Goal: Transaction & Acquisition: Purchase product/service

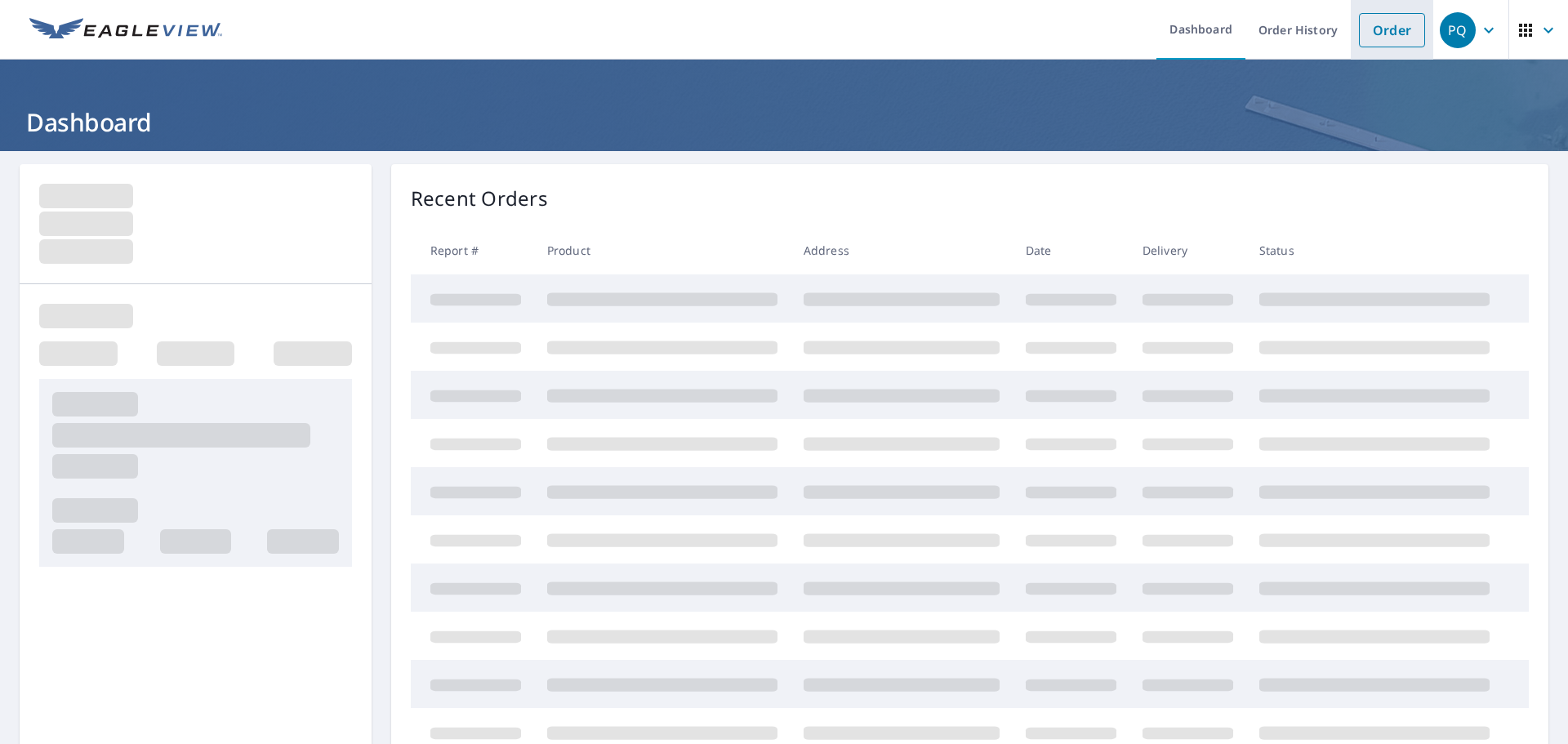
click at [1379, 35] on link "Order" at bounding box center [1392, 30] width 66 height 34
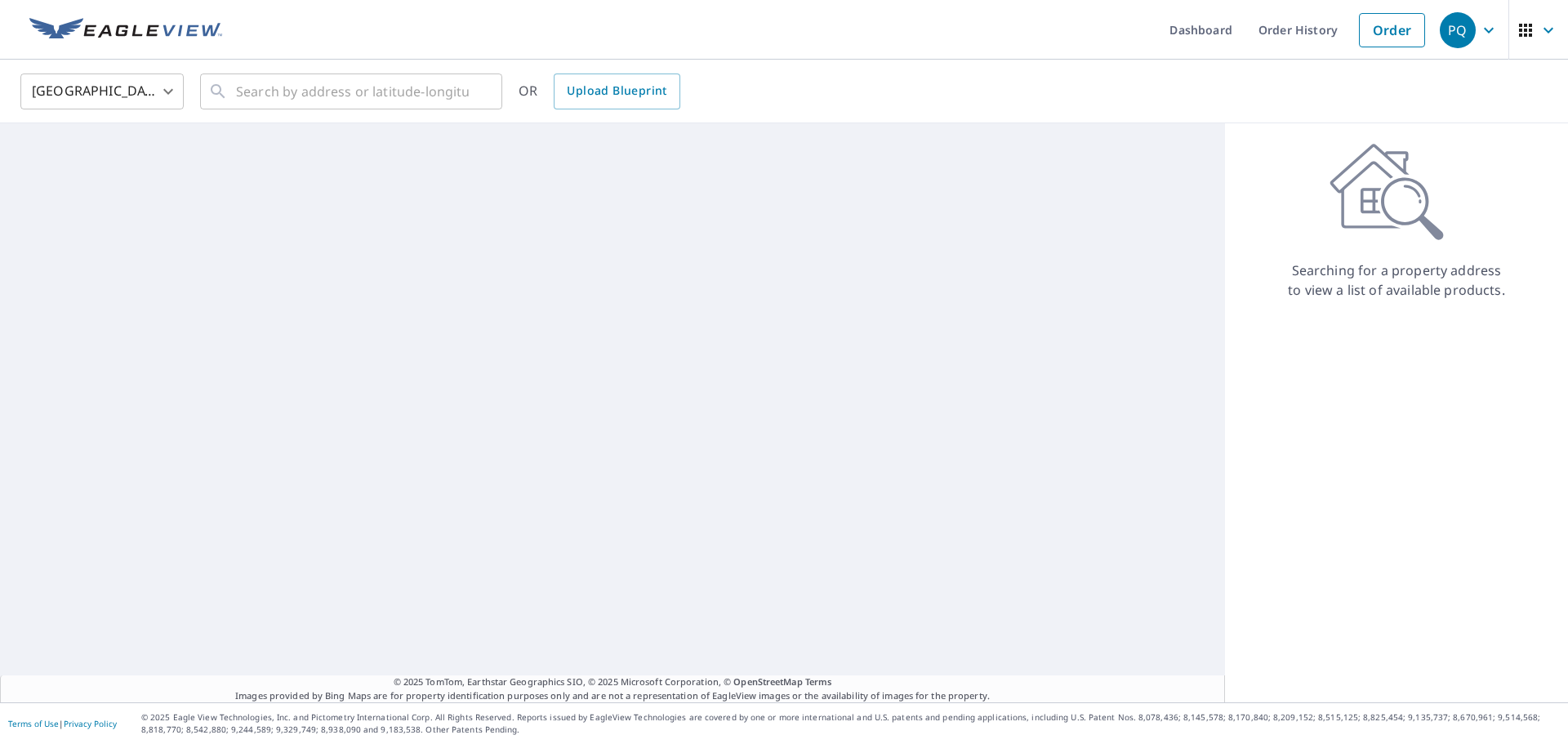
click at [195, 85] on div "United States [GEOGRAPHIC_DATA] ​ ​ OR Upload Blueprint" at bounding box center [778, 91] width 1540 height 38
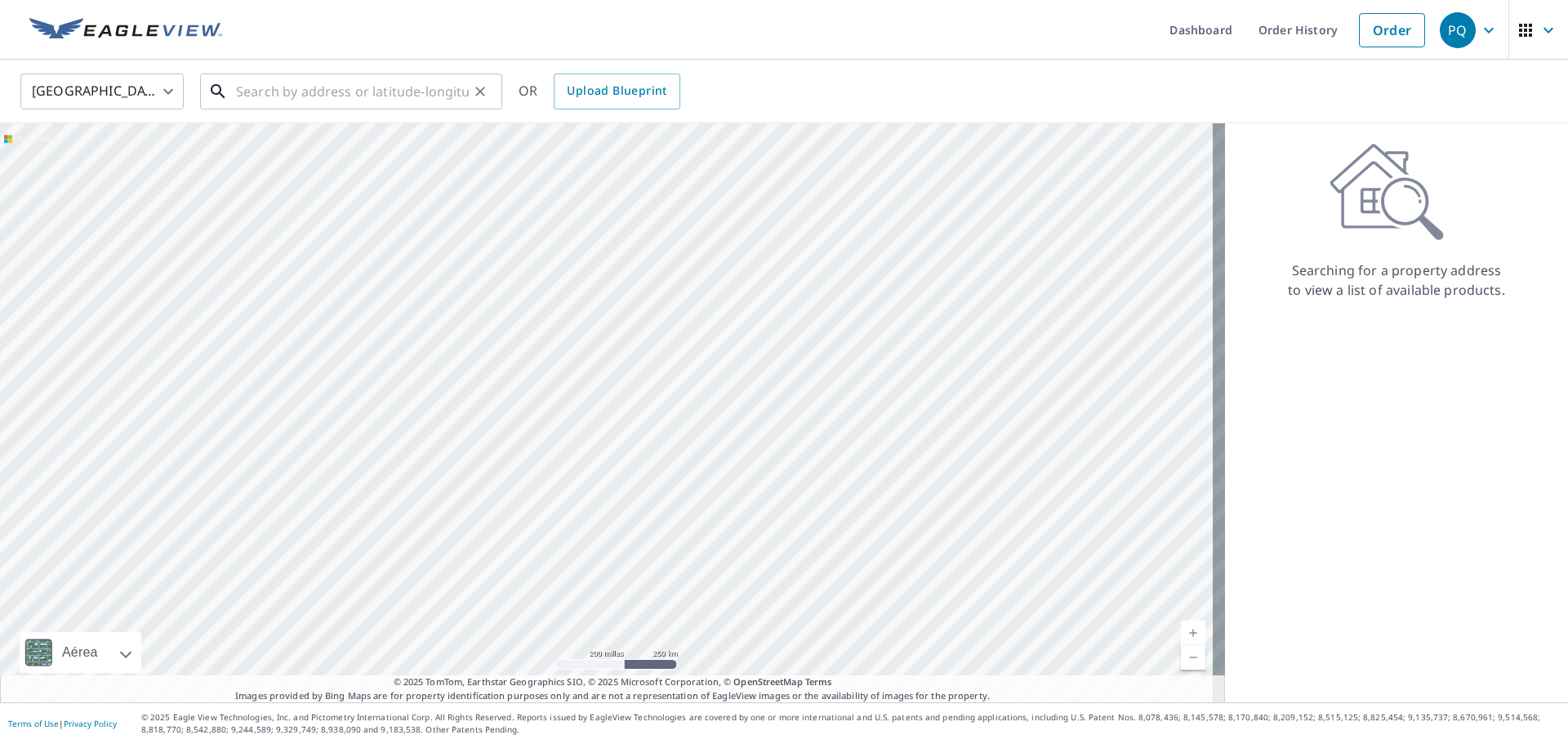
click at [333, 96] on input "text" at bounding box center [352, 91] width 233 height 45
click at [332, 96] on input "text" at bounding box center [352, 91] width 233 height 45
paste input "[STREET_ADDRESS]"
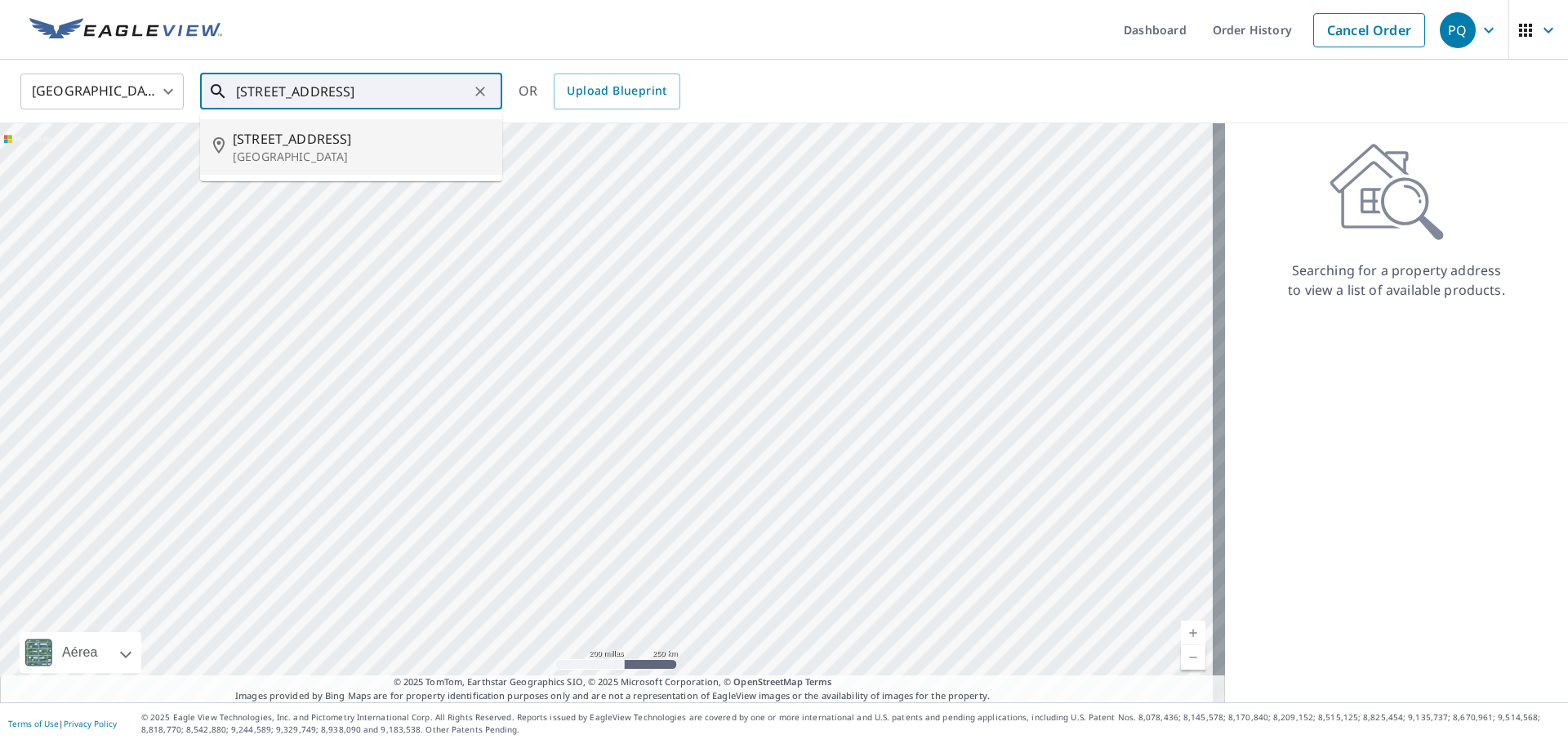
click at [371, 139] on span "[STREET_ADDRESS]" at bounding box center [361, 139] width 257 height 20
type input "[STREET_ADDRESS]"
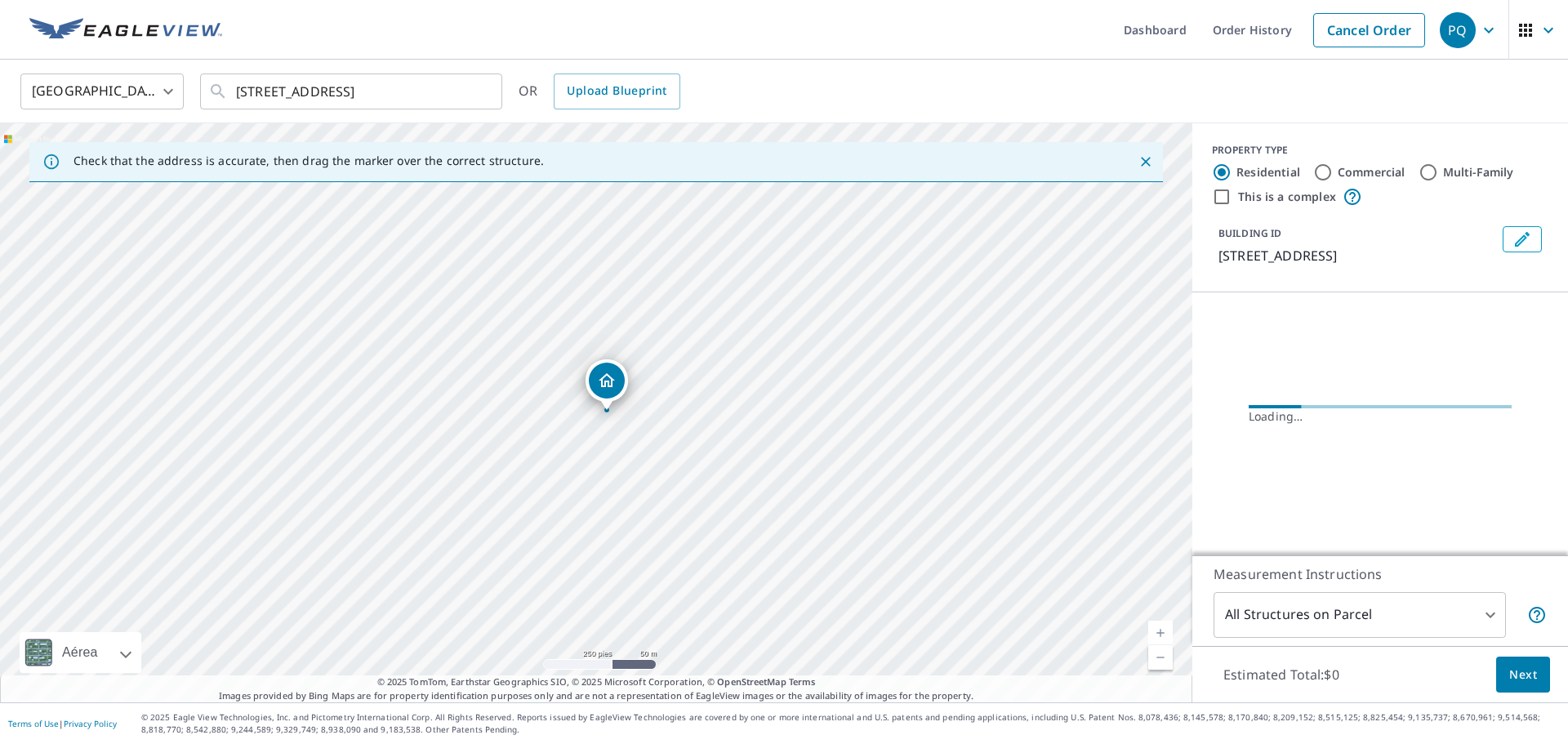
click at [1342, 620] on body "PQ PQ Dashboard Order History Cancel Order PQ [GEOGRAPHIC_DATA] [GEOGRAPHIC_DAT…" at bounding box center [784, 372] width 1568 height 744
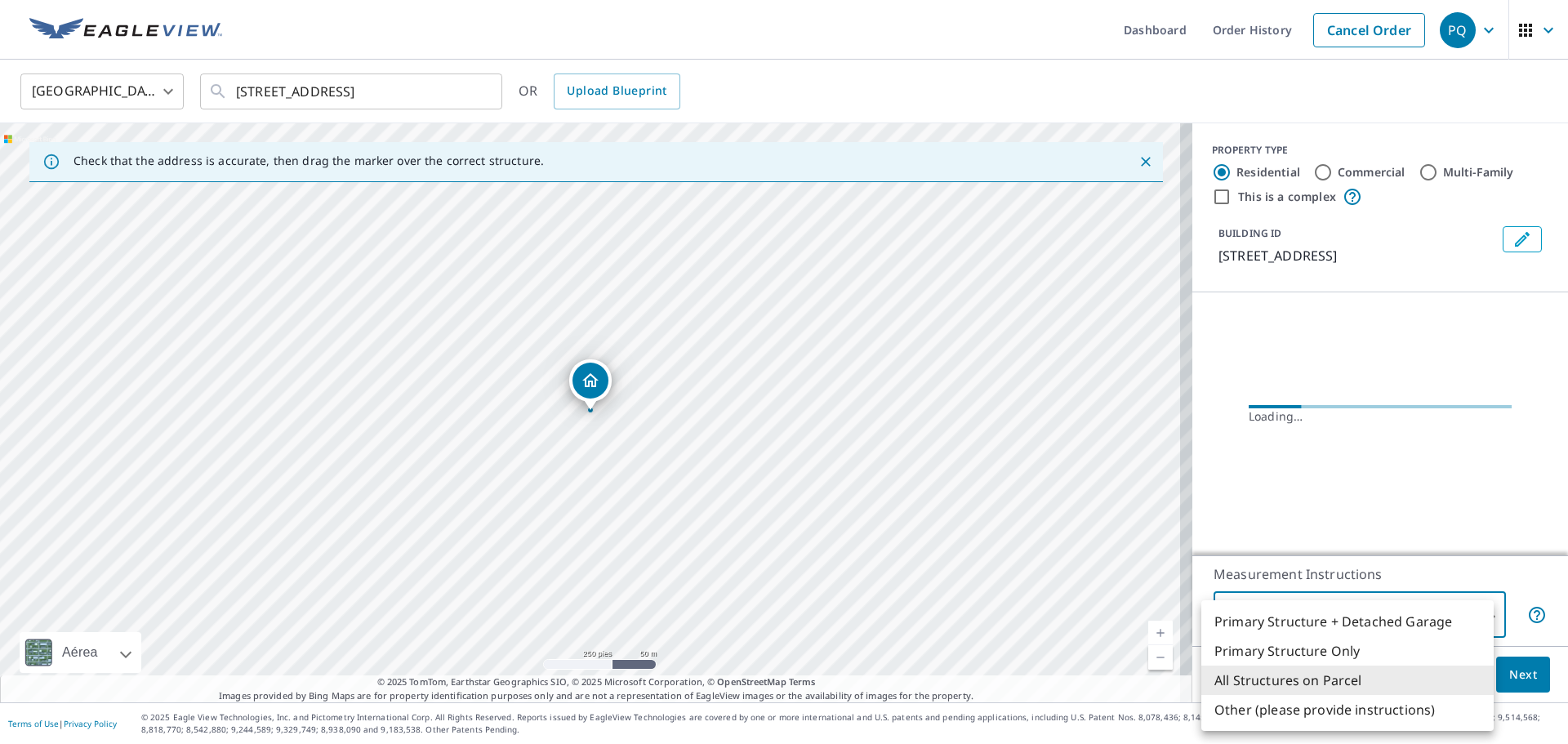
click at [1278, 680] on li "All Structures on Parcel" at bounding box center [1348, 680] width 292 height 29
